Goal: Transaction & Acquisition: Purchase product/service

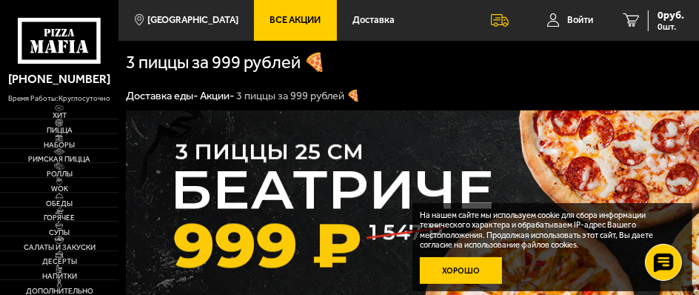
click at [466, 266] on button "Хорошо" at bounding box center [461, 270] width 82 height 27
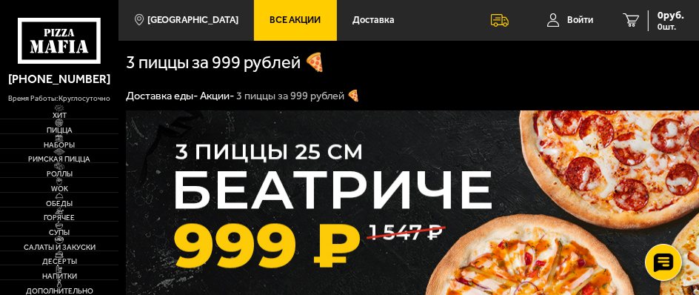
click at [405, 239] on img at bounding box center [505, 216] width 758 height 212
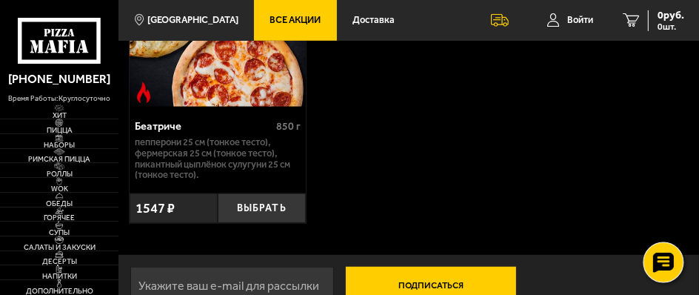
scroll to position [680, 0]
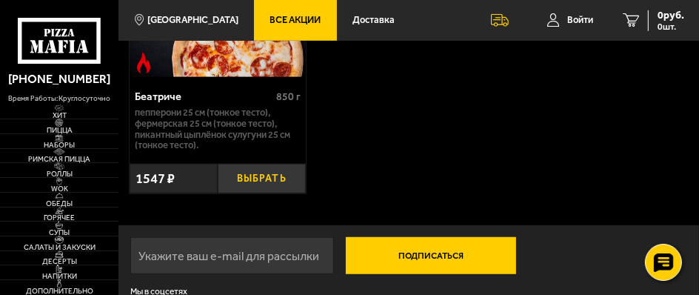
click at [249, 189] on button "Выбрать" at bounding box center [262, 179] width 88 height 30
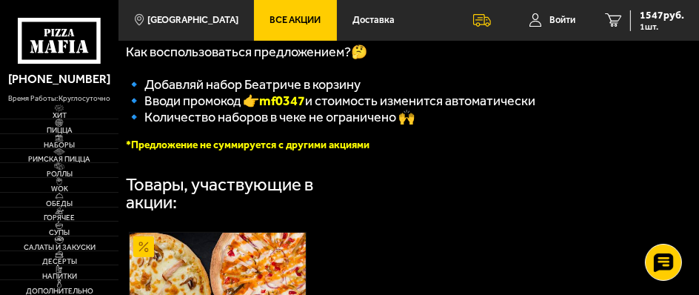
scroll to position [307, 0]
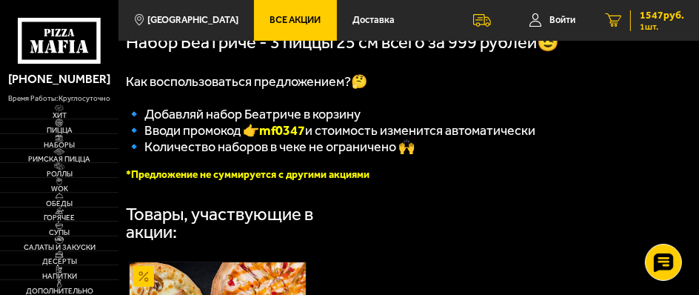
click at [642, 24] on span "1 шт." at bounding box center [662, 26] width 44 height 9
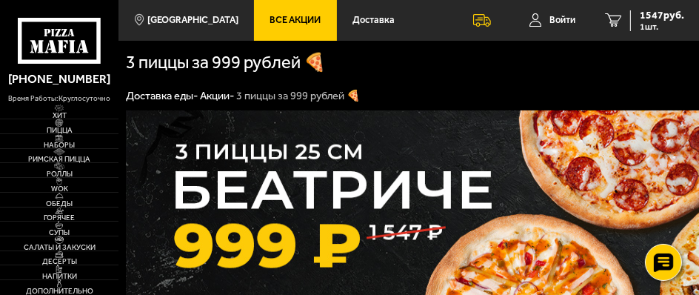
click at [621, 244] on img at bounding box center [505, 216] width 758 height 212
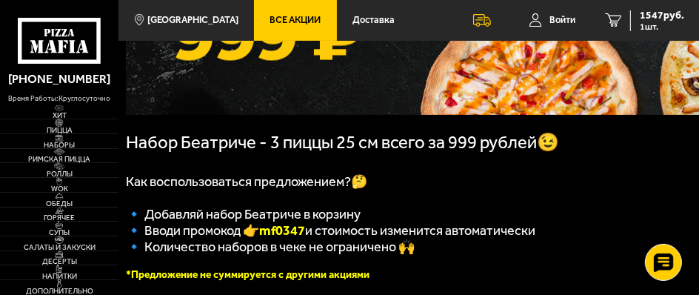
scroll to position [237, 0]
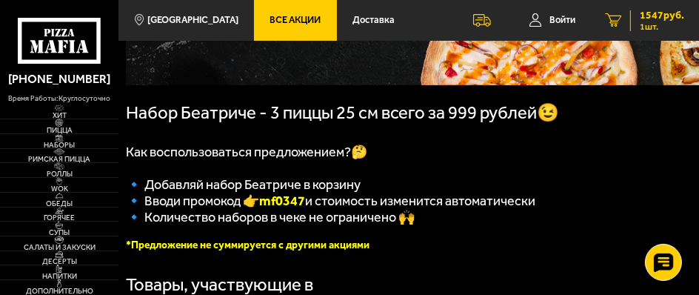
click at [647, 19] on span "1547 руб." at bounding box center [662, 15] width 44 height 10
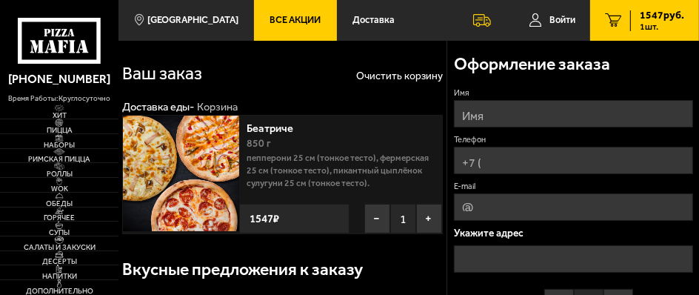
click at [473, 118] on input "Имя" at bounding box center [573, 113] width 239 height 27
type input "D"
type input "[PERSON_NAME]"
click at [484, 164] on input "Телефон" at bounding box center [573, 160] width 239 height 27
type input "[PHONE_NUMBER]"
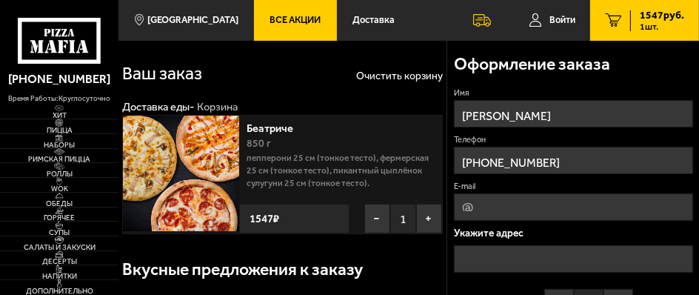
type input "[EMAIL_ADDRESS][DOMAIN_NAME]"
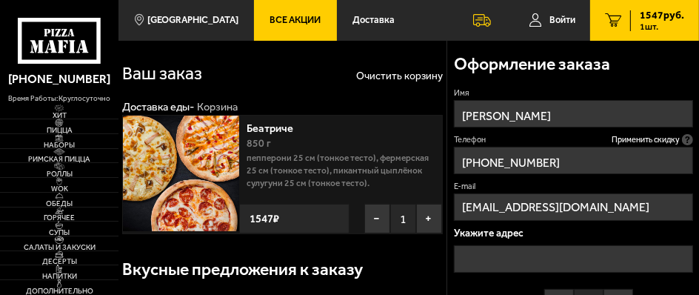
type input "[PHONE_NUMBER]"
click at [468, 262] on input "text" at bounding box center [573, 258] width 239 height 27
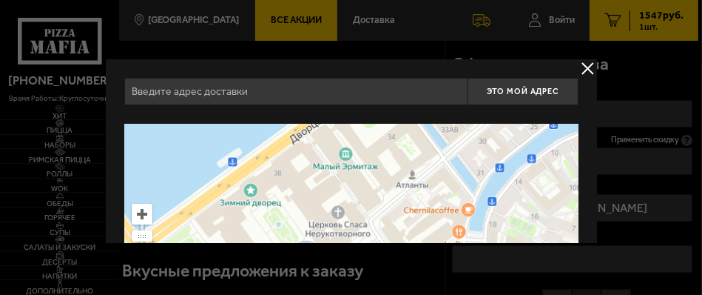
click at [144, 93] on input "text" at bounding box center [295, 91] width 343 height 27
type input "[STREET_ADDRESS]"
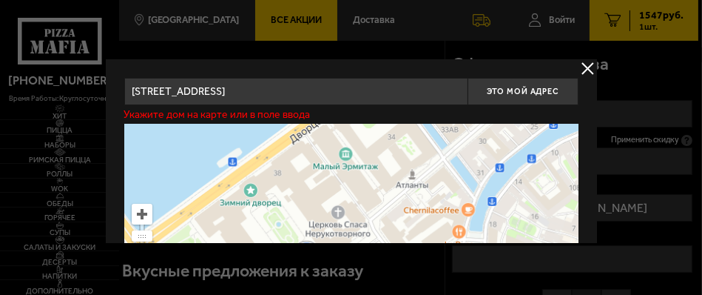
click at [585, 71] on button "delivery type" at bounding box center [588, 68] width 19 height 19
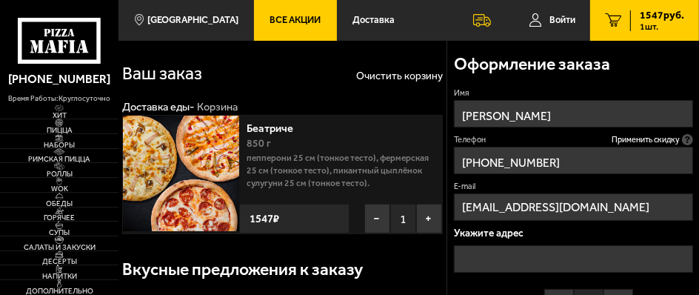
click at [466, 254] on input "text" at bounding box center [573, 258] width 239 height 27
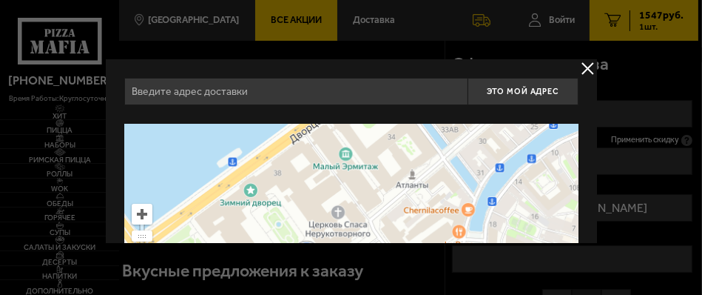
click at [133, 94] on input "text" at bounding box center [295, 91] width 343 height 27
type input "[STREET_ADDRESS]"
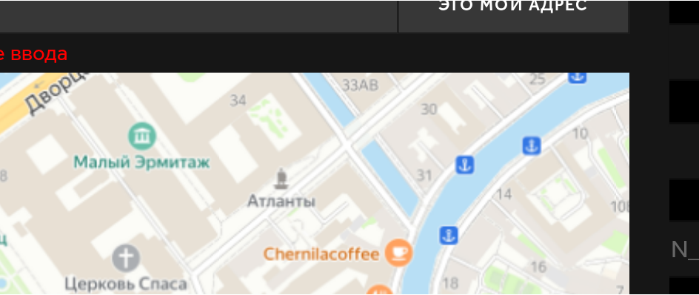
scroll to position [0, 3]
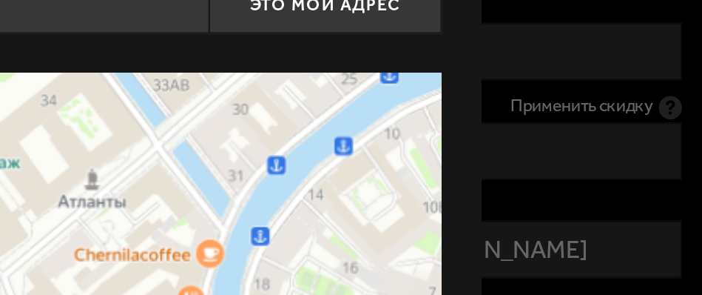
click at [619, 115] on div at bounding box center [351, 147] width 702 height 295
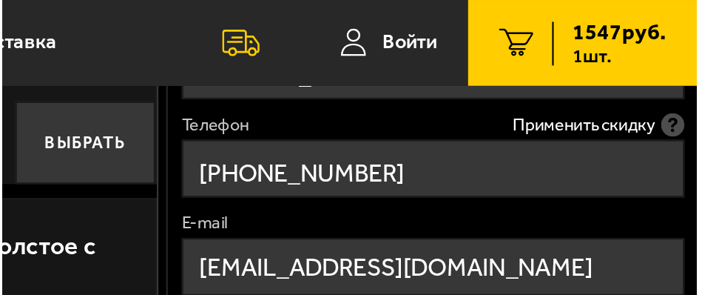
scroll to position [355, 0]
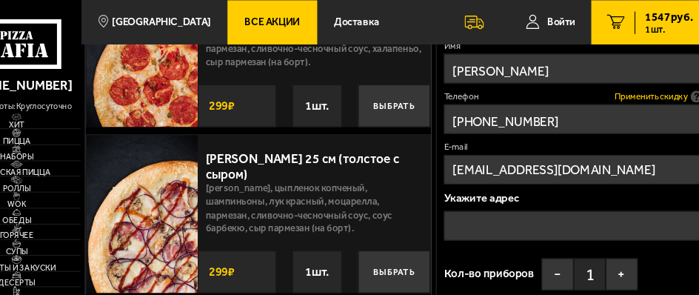
click at [657, 87] on span "Применить скидку" at bounding box center [645, 89] width 68 height 11
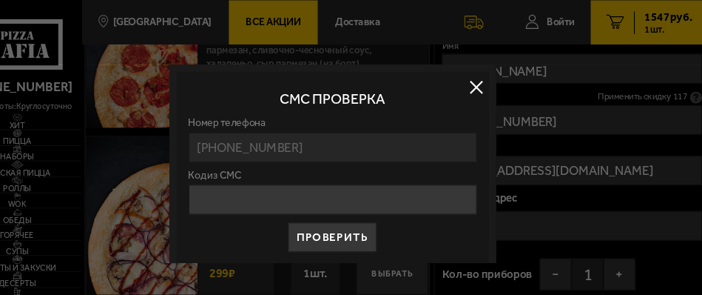
click at [298, 188] on input "Код из СМС" at bounding box center [351, 183] width 266 height 27
type input "691825"
click at [349, 228] on button "Проверить" at bounding box center [351, 218] width 82 height 27
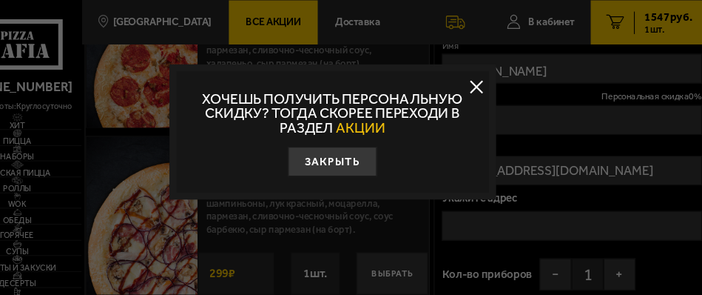
click at [377, 115] on span "АКЦИИ" at bounding box center [378, 118] width 46 height 16
